Goal: Task Accomplishment & Management: Manage account settings

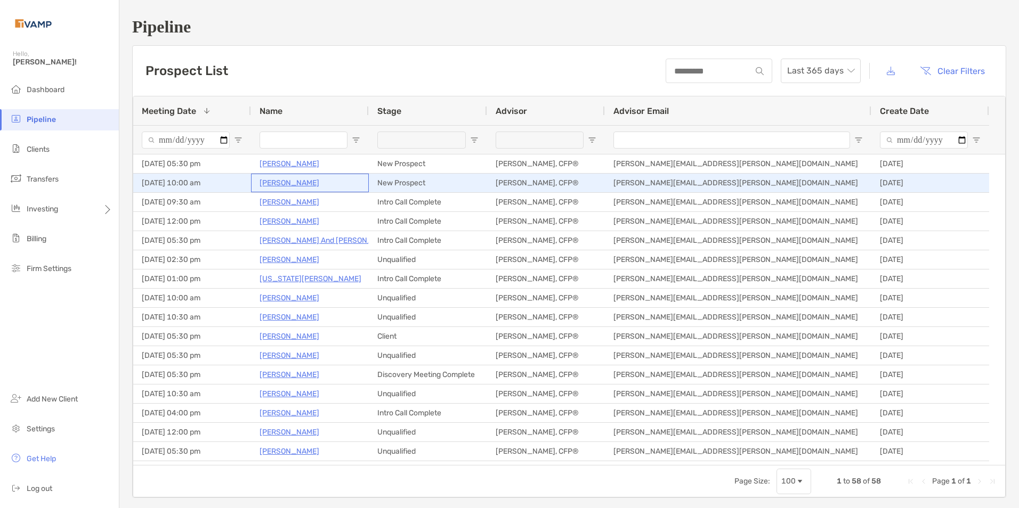
click at [270, 185] on p "Sara Robertson" at bounding box center [289, 182] width 60 height 13
click at [308, 185] on p "[PERSON_NAME]" at bounding box center [289, 182] width 60 height 13
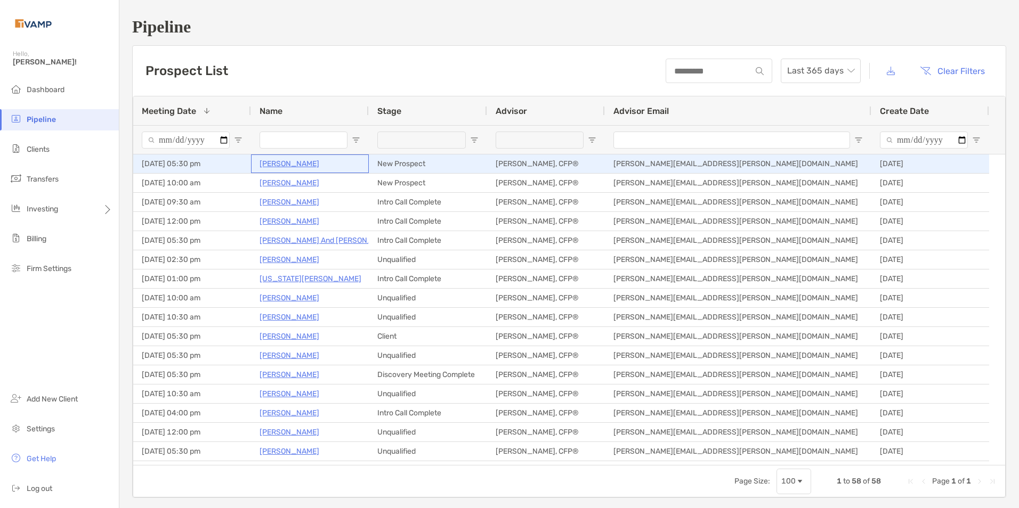
click at [301, 164] on p "Angela Marwin" at bounding box center [289, 163] width 60 height 13
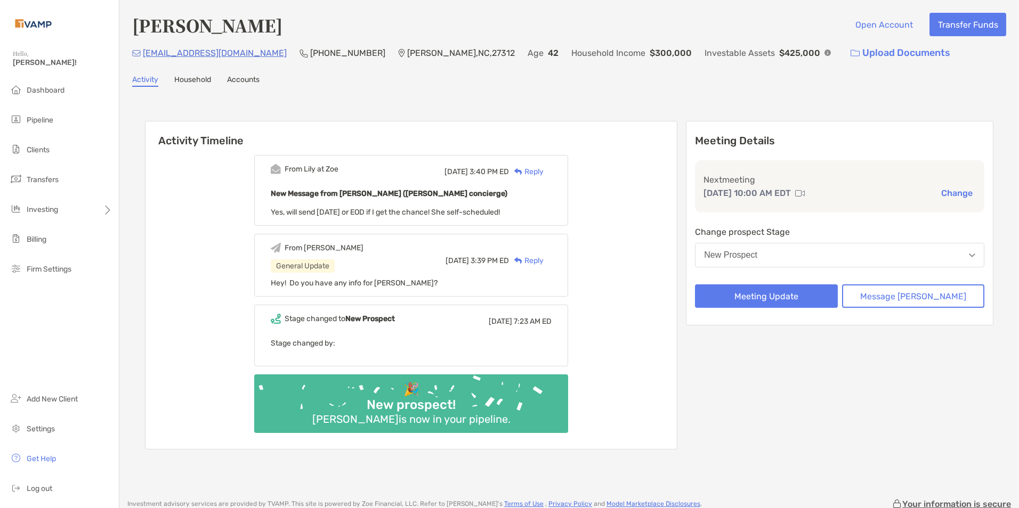
click at [779, 195] on p "[DATE] 10:00 AM EDT" at bounding box center [746, 192] width 87 height 13
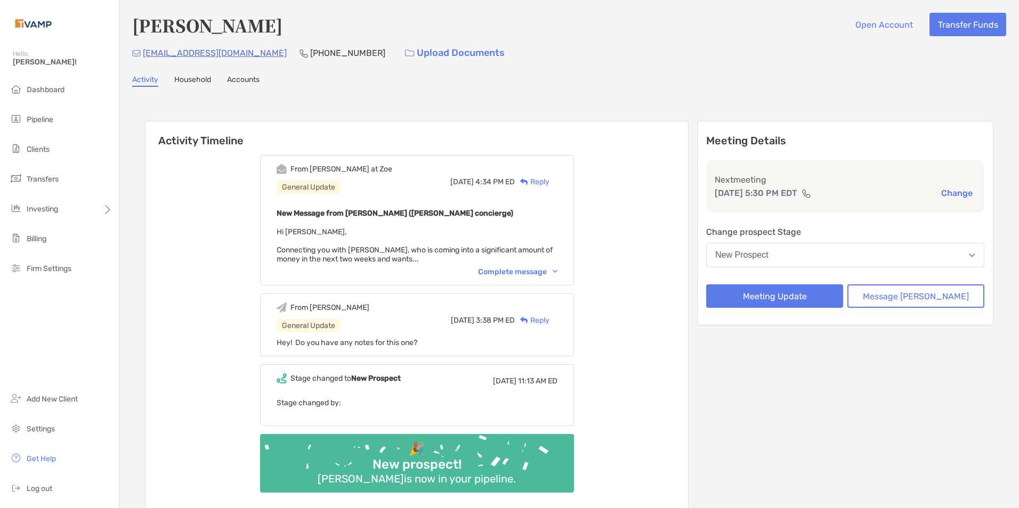
click at [574, 274] on div "From Brendan at Zoe General Update Tue, Sep 30 4:34 PM ED Reply New Message fro…" at bounding box center [417, 220] width 314 height 131
click at [557, 271] on img at bounding box center [555, 271] width 5 height 3
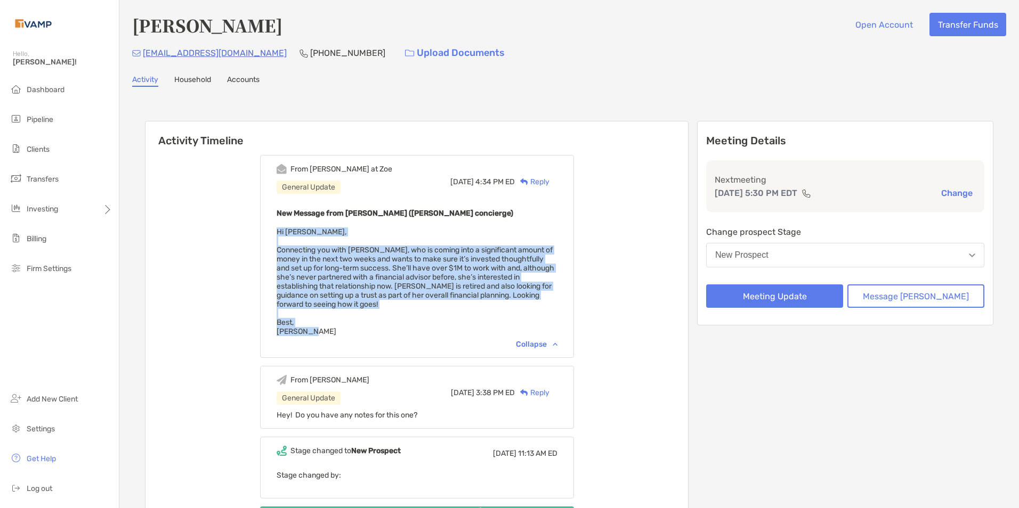
drag, startPoint x: 296, startPoint y: 230, endPoint x: 417, endPoint y: 332, distance: 158.8
click at [417, 332] on div "New Message from Brendan Connors (Zoe concierge) Hi Melissa, Connecting you wit…" at bounding box center [417, 271] width 281 height 129
copy span "Hi Melissa, Connecting you with Angela Marwin, who is coming into a significant…"
